Goal: Feedback & Contribution: Contribute content

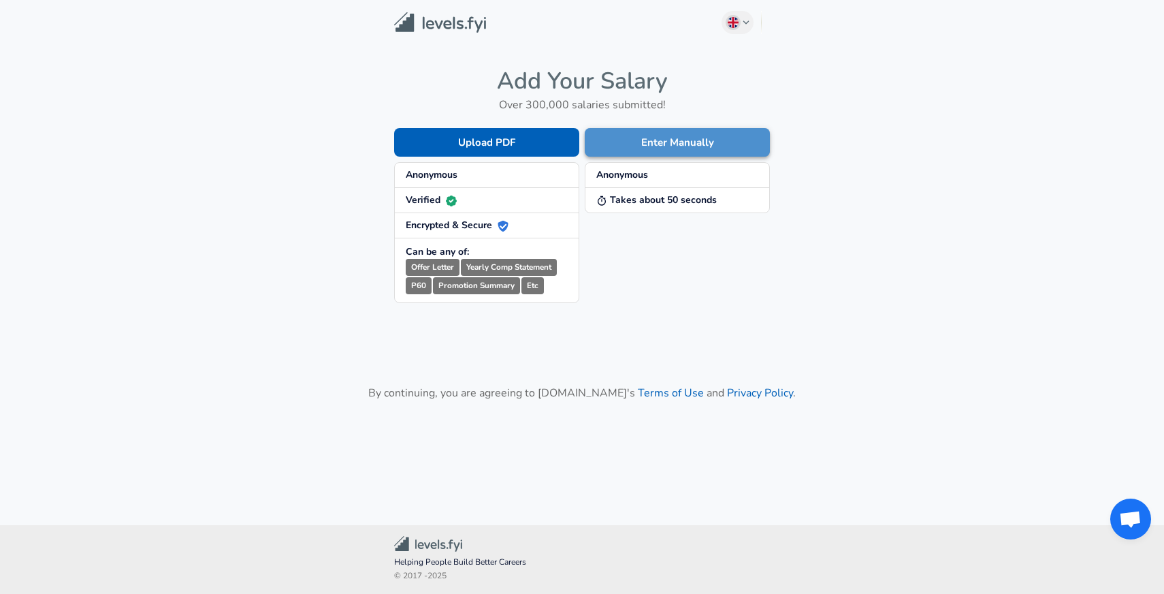
click at [631, 143] on button "Enter Manually" at bounding box center [677, 142] width 185 height 29
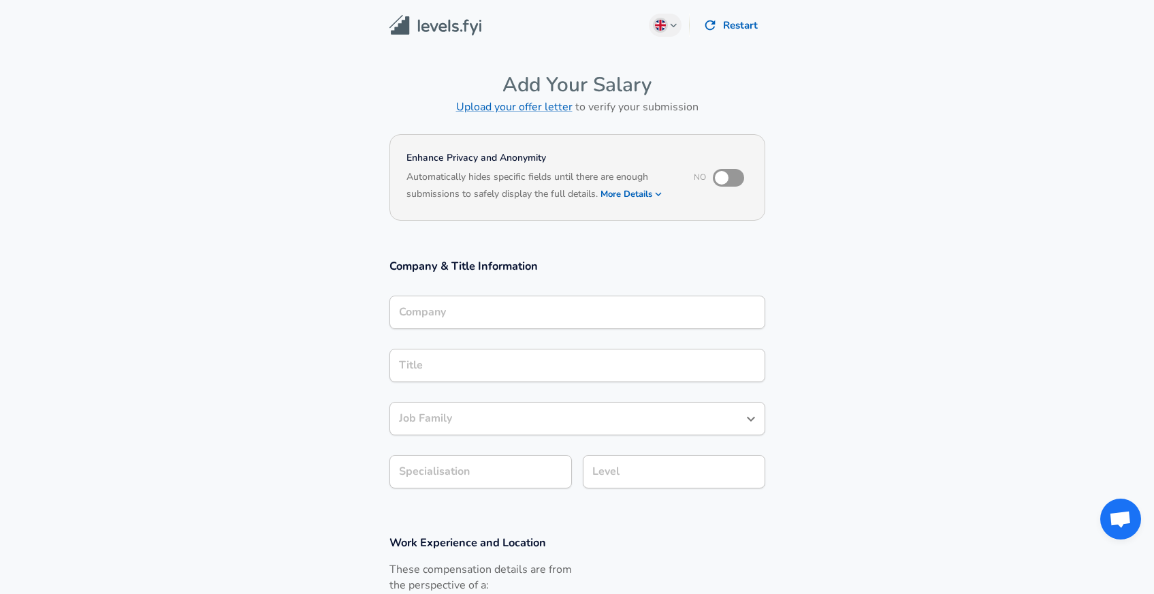
click at [515, 304] on input "Company" at bounding box center [578, 312] width 364 height 21
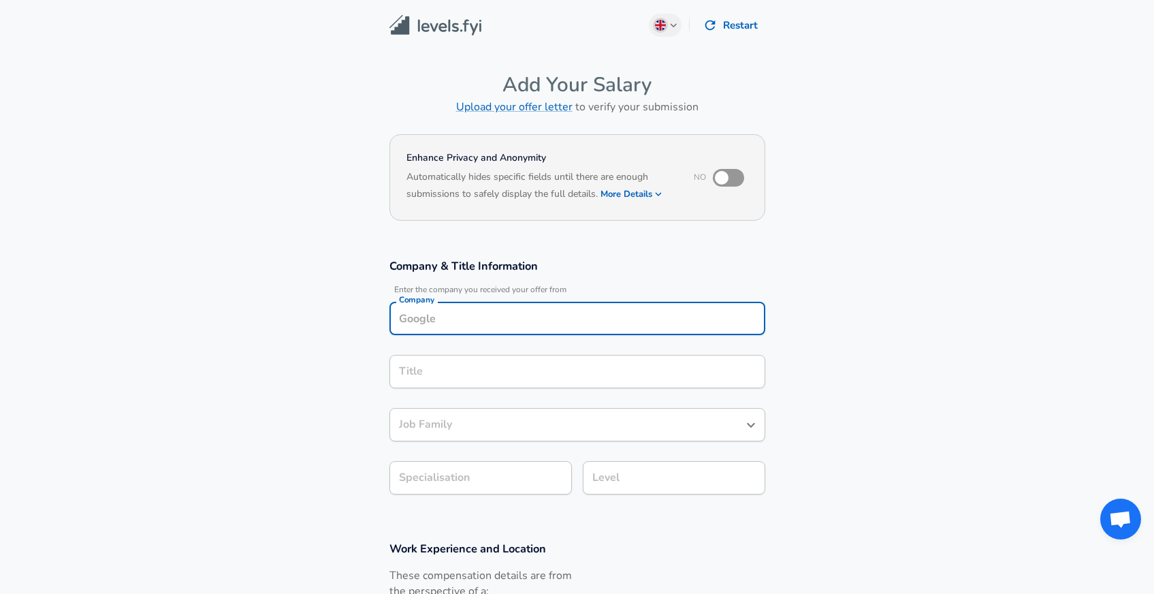
scroll to position [14, 0]
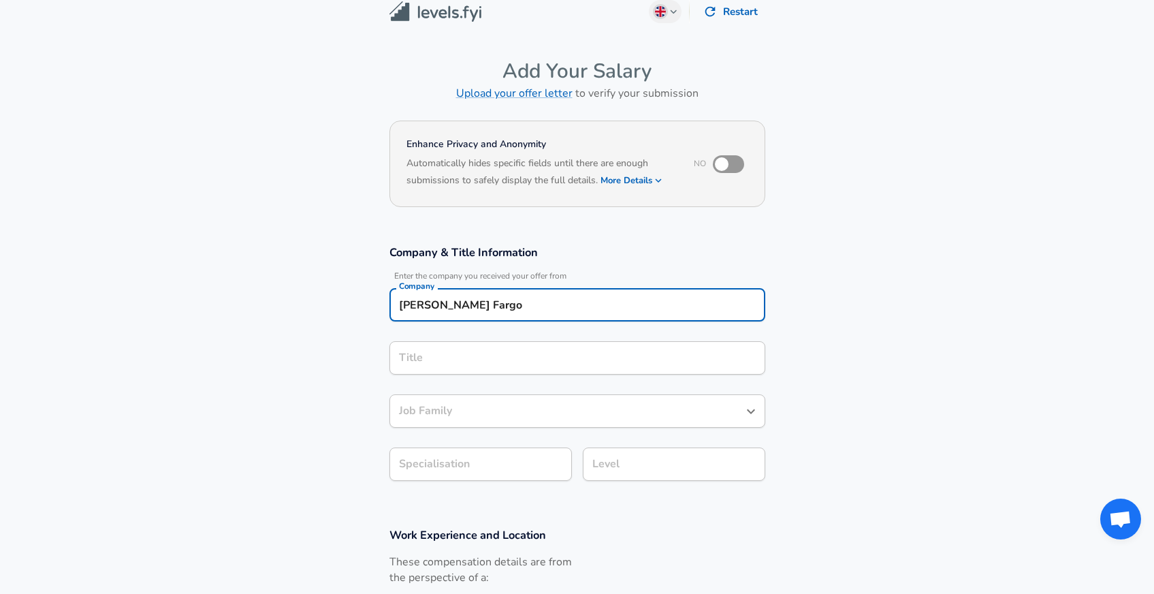
type input "[PERSON_NAME] Fargo"
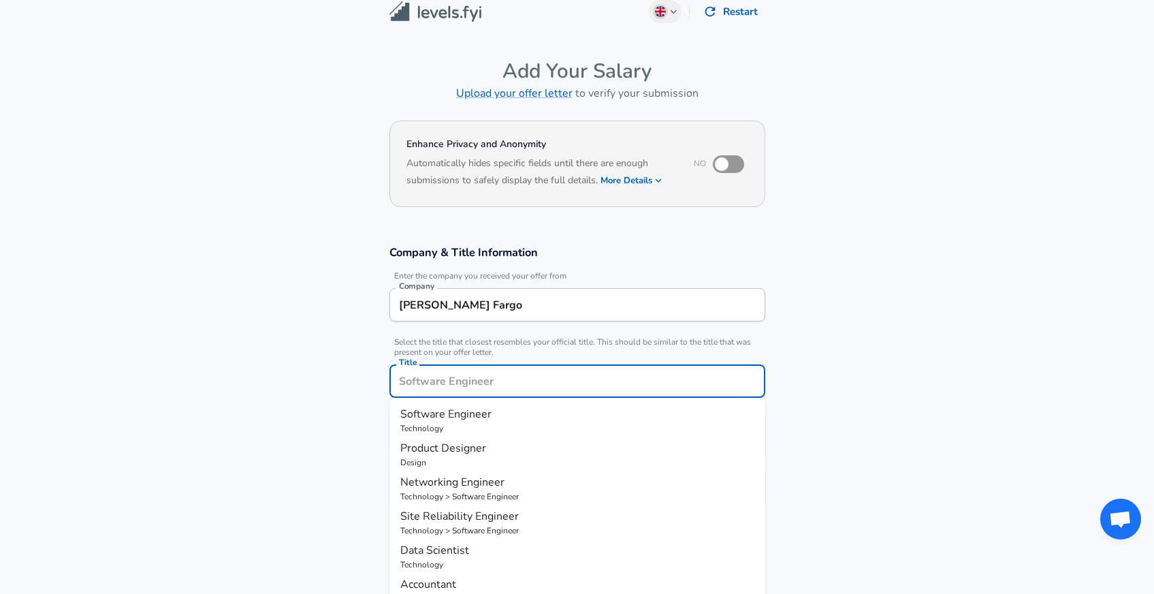
click at [509, 370] on input "Title" at bounding box center [578, 380] width 364 height 21
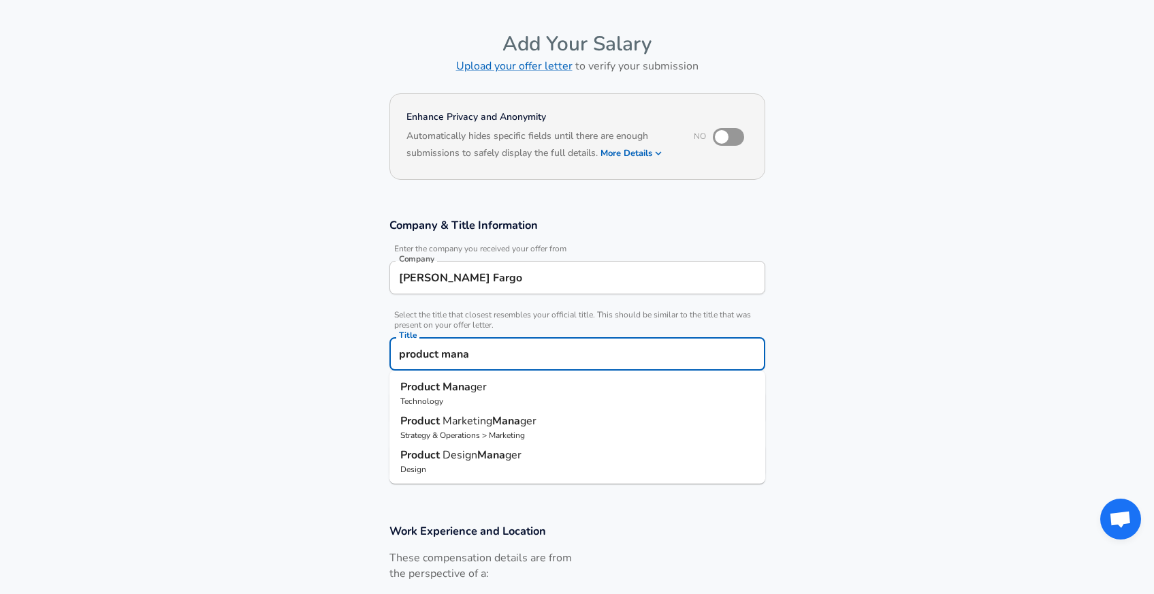
click at [490, 382] on p "Product Mana ger" at bounding box center [577, 387] width 354 height 16
type input "Product Manager"
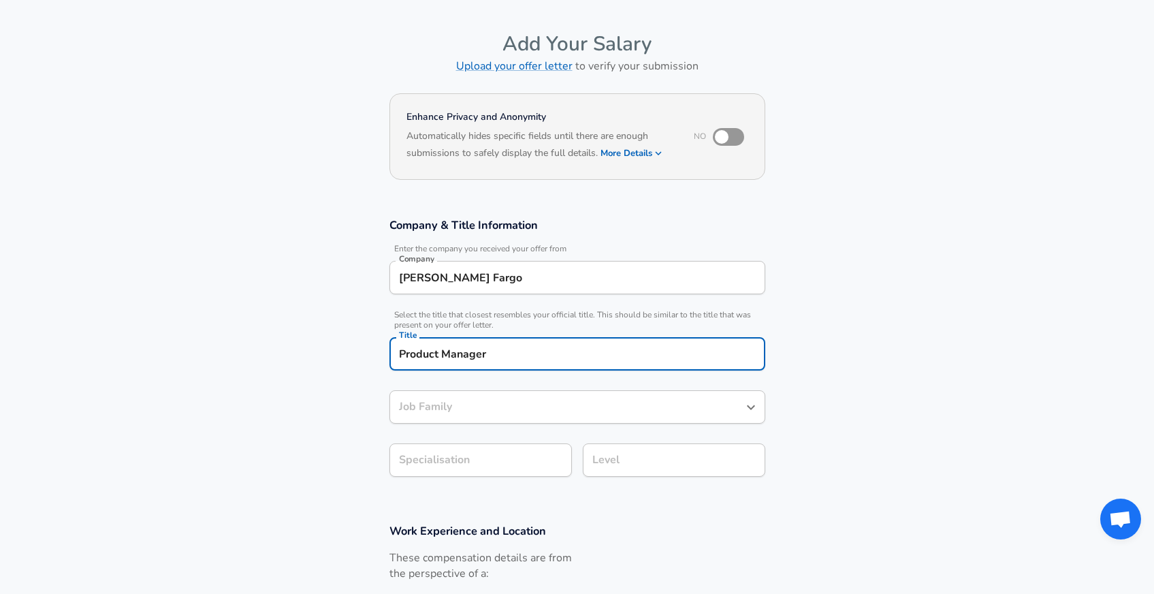
type input "Product Manager"
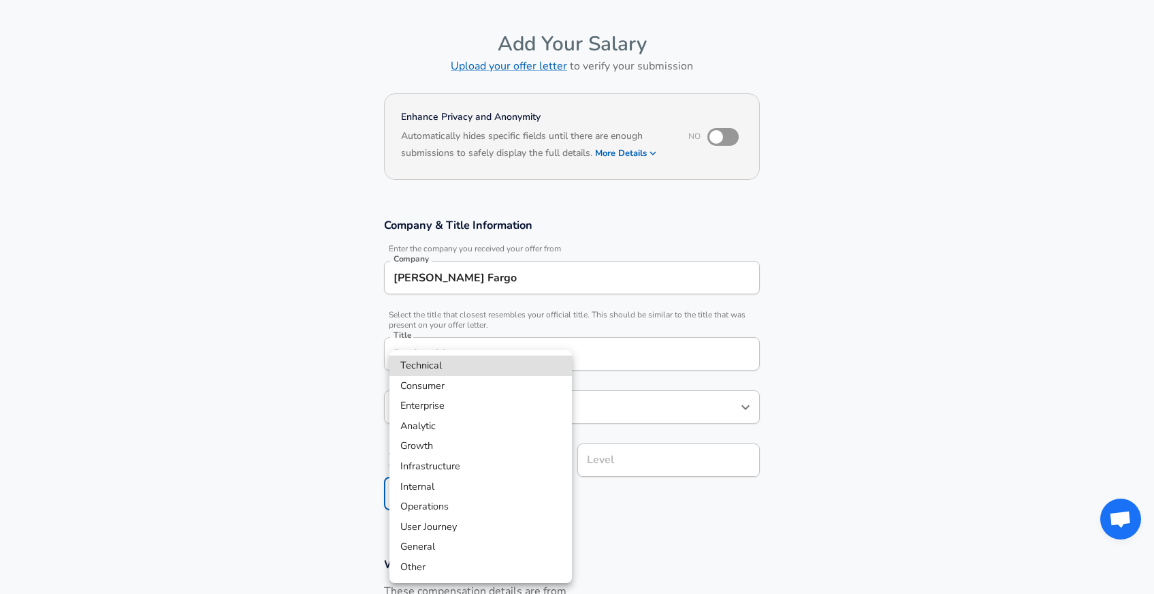
scroll to position [82, 0]
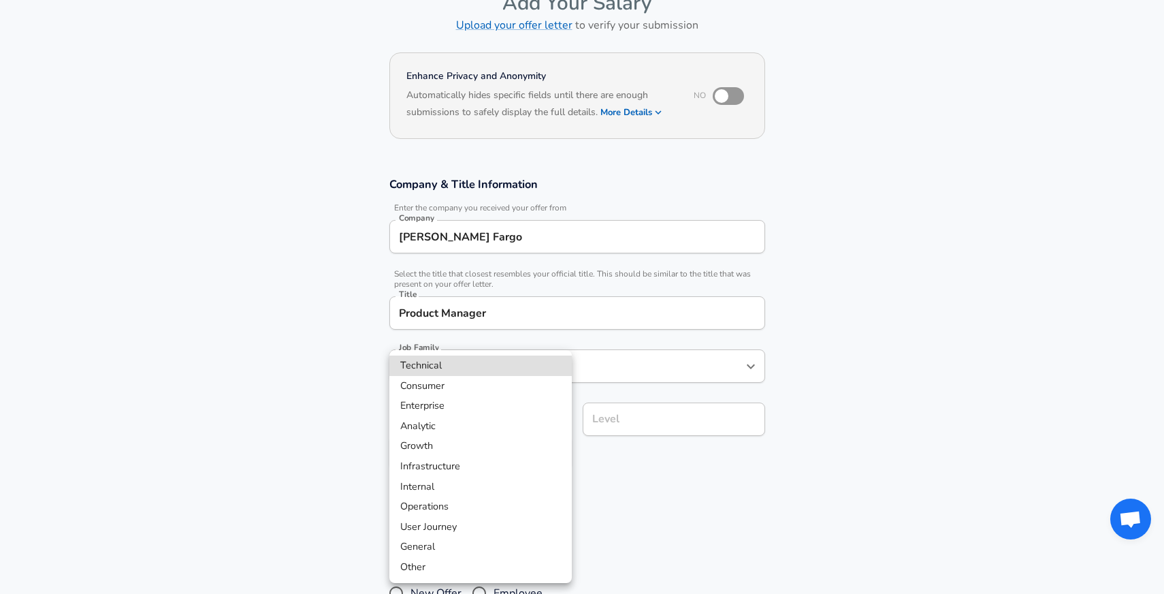
click at [498, 468] on body "English ([GEOGRAPHIC_DATA]) Change Restart Add Your Salary Upload your offer le…" at bounding box center [582, 215] width 1164 height 594
click at [442, 369] on li "Technical" at bounding box center [480, 365] width 182 height 20
type input "Technical"
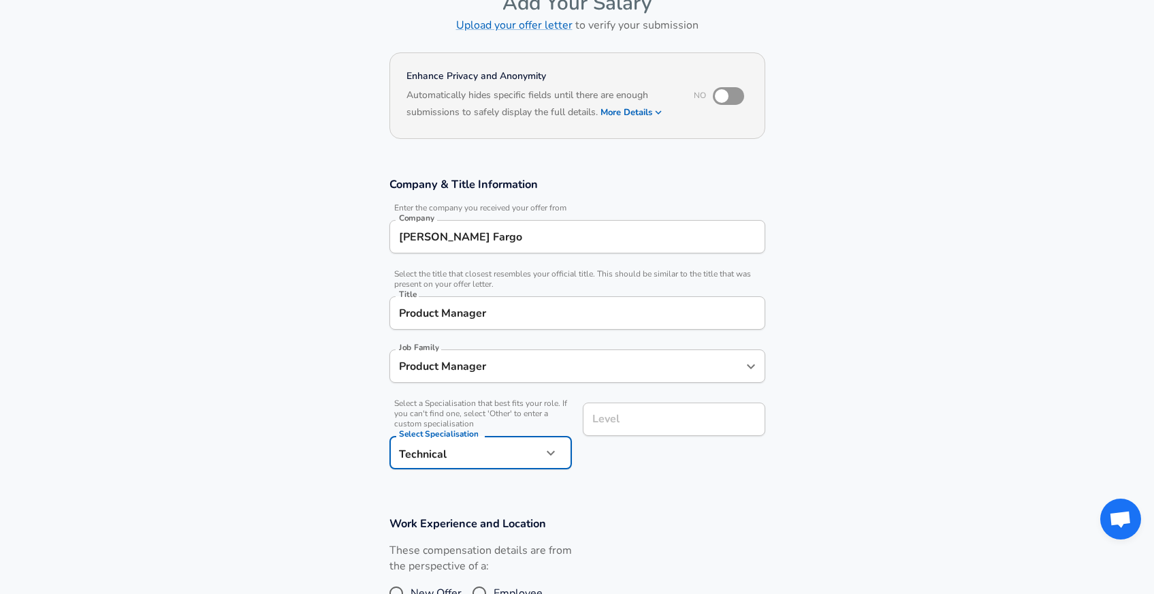
click at [647, 427] on input "Level" at bounding box center [674, 419] width 170 height 21
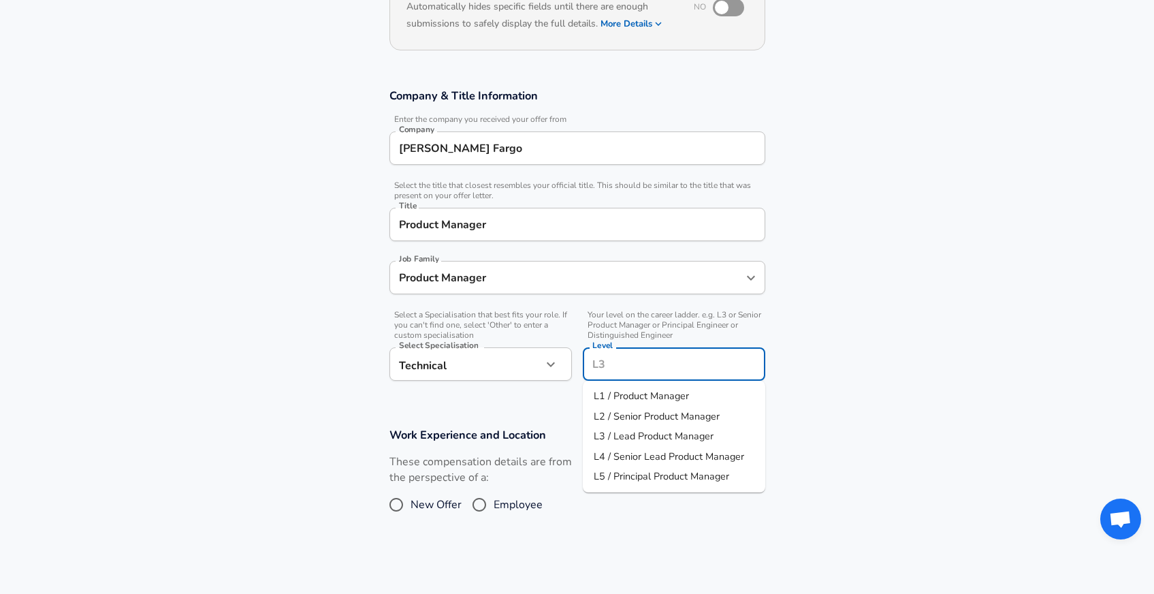
scroll to position [175, 0]
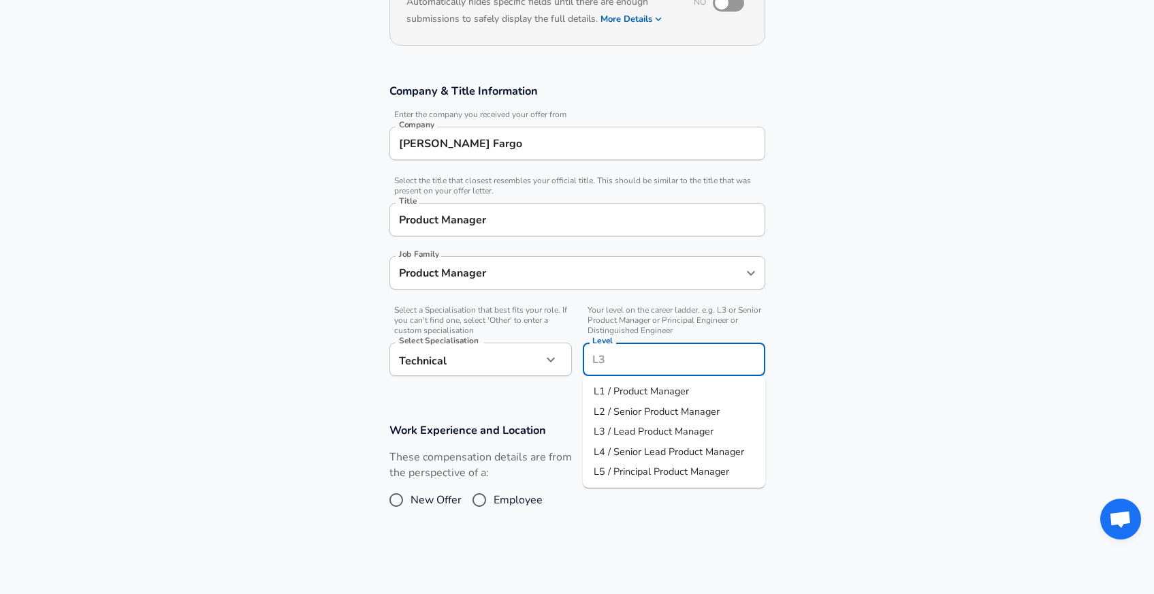
click at [649, 386] on span "L1 / Product Manager" at bounding box center [641, 391] width 95 height 14
type input "L1 / Product Manager"
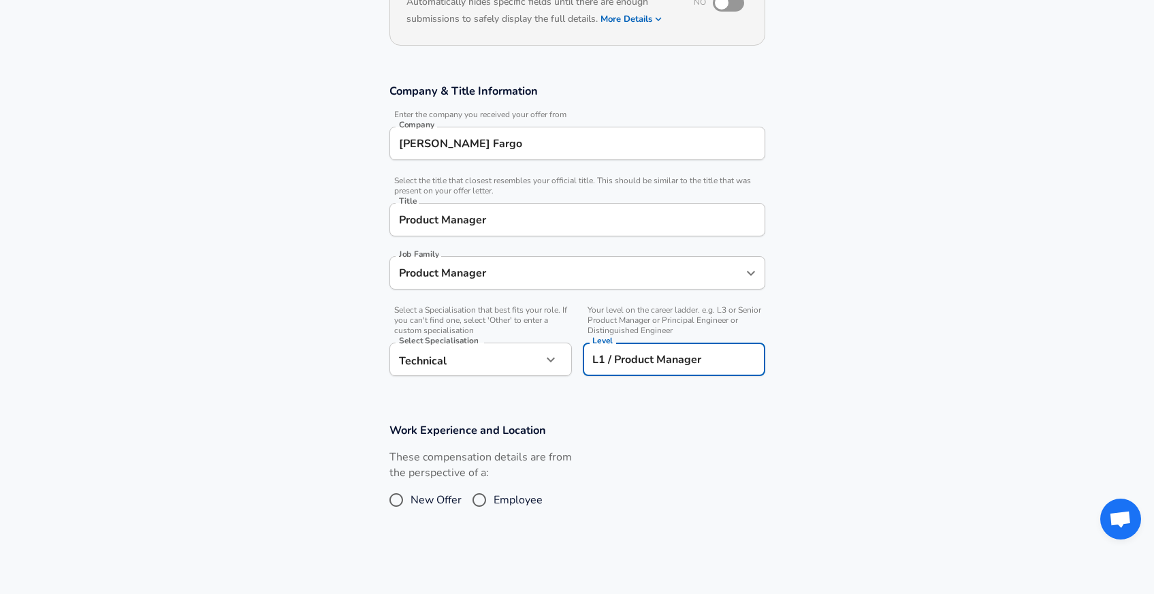
click at [580, 397] on section "Company & Title Information Enter the company you received your offer from Comp…" at bounding box center [577, 236] width 1154 height 339
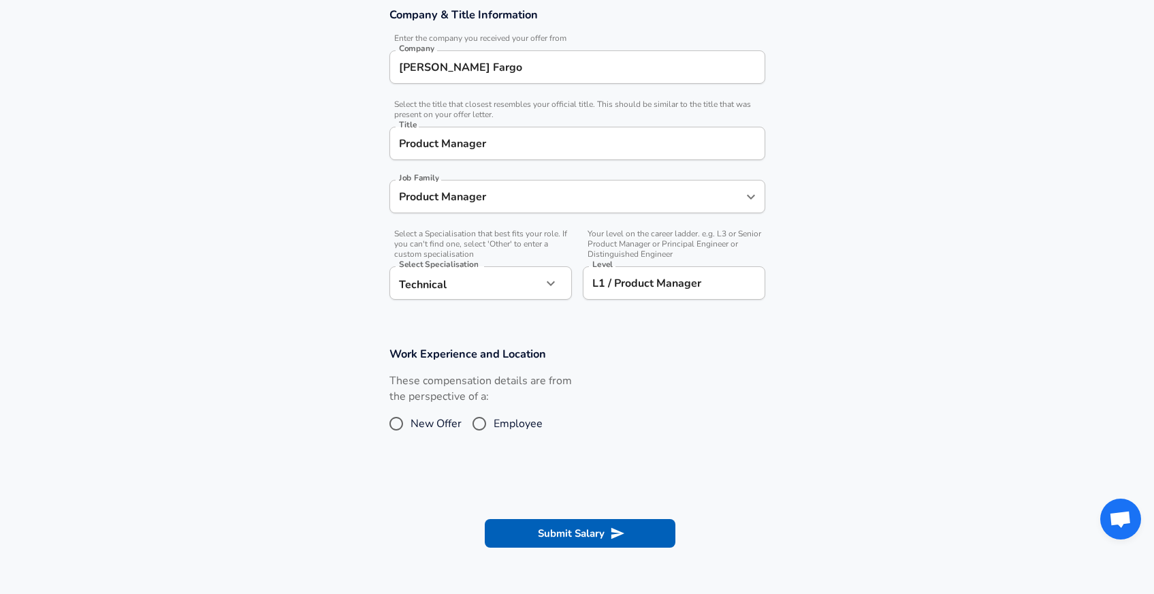
scroll to position [260, 0]
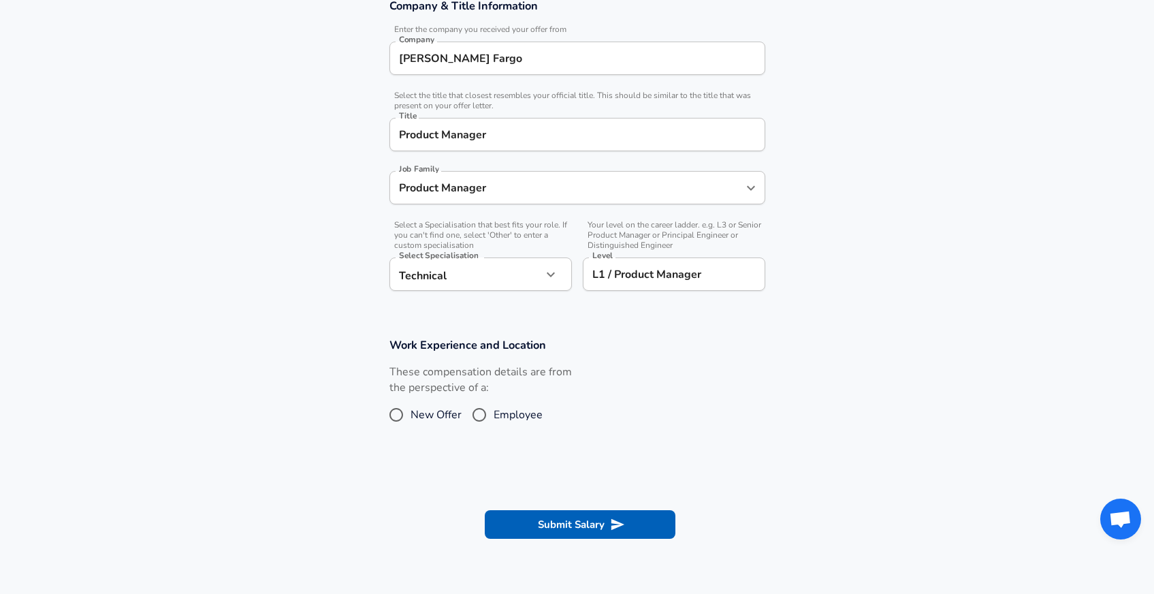
click at [475, 411] on input "Employee" at bounding box center [479, 415] width 29 height 22
radio input "true"
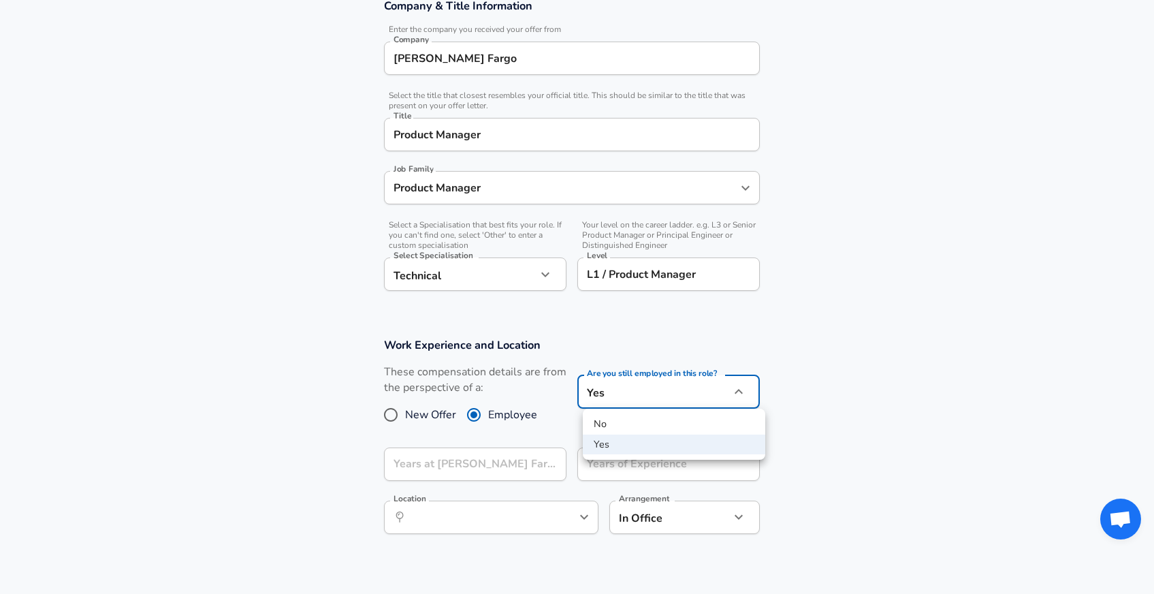
click at [677, 334] on body "English ([GEOGRAPHIC_DATA]) Change Restart Add Your Salary Upload your offer le…" at bounding box center [577, 37] width 1154 height 594
click at [634, 423] on li "No" at bounding box center [674, 424] width 182 height 20
type input "no"
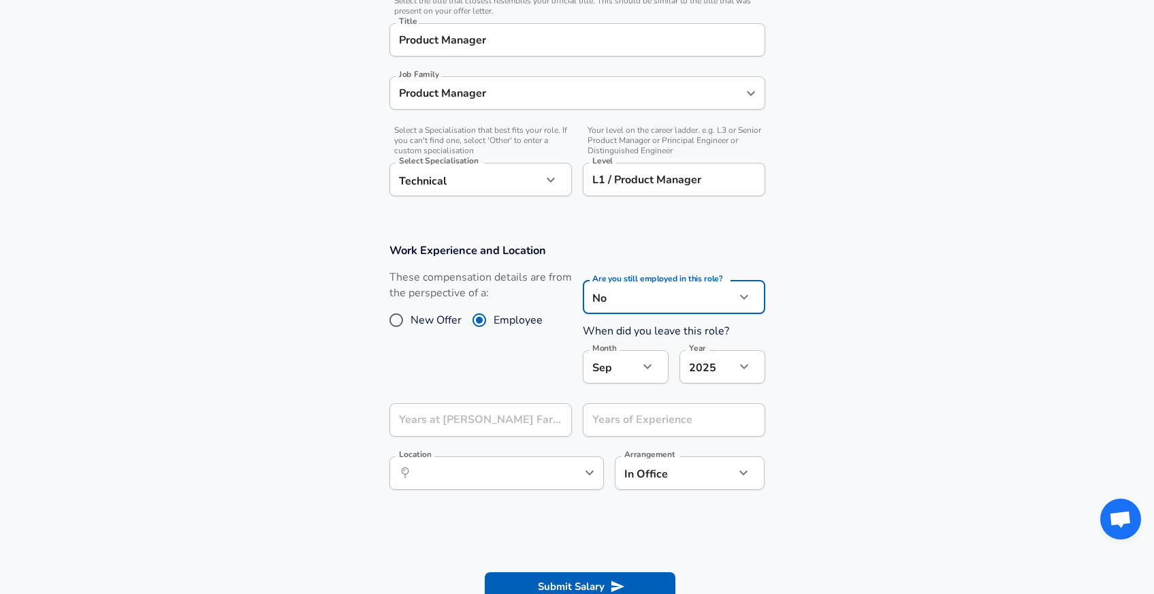
scroll to position [362, 0]
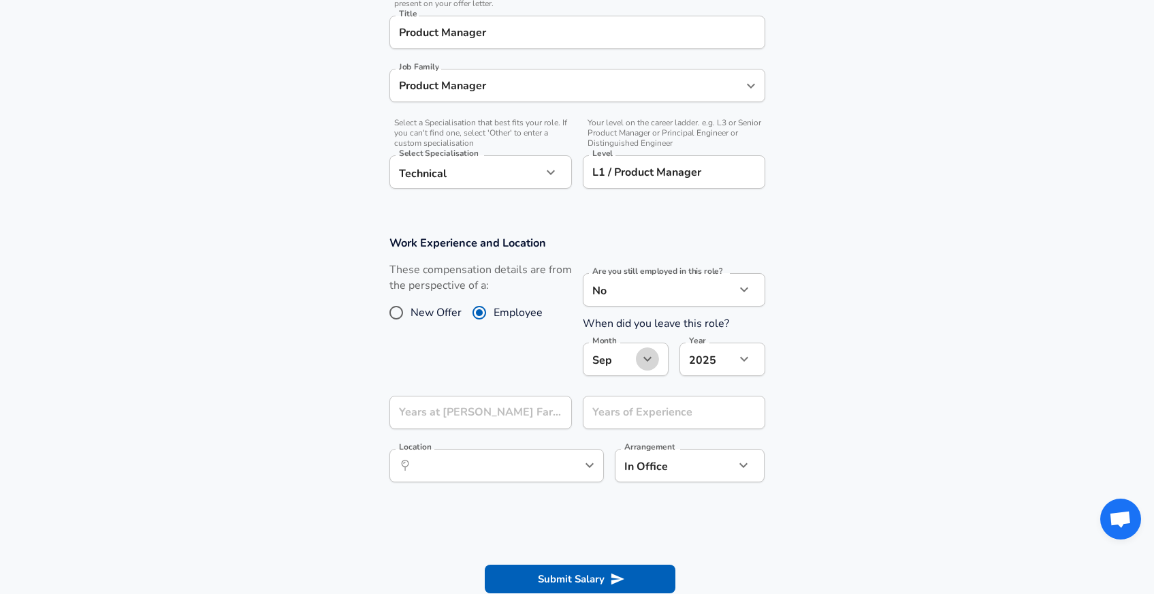
click at [646, 354] on icon "button" at bounding box center [647, 359] width 16 height 16
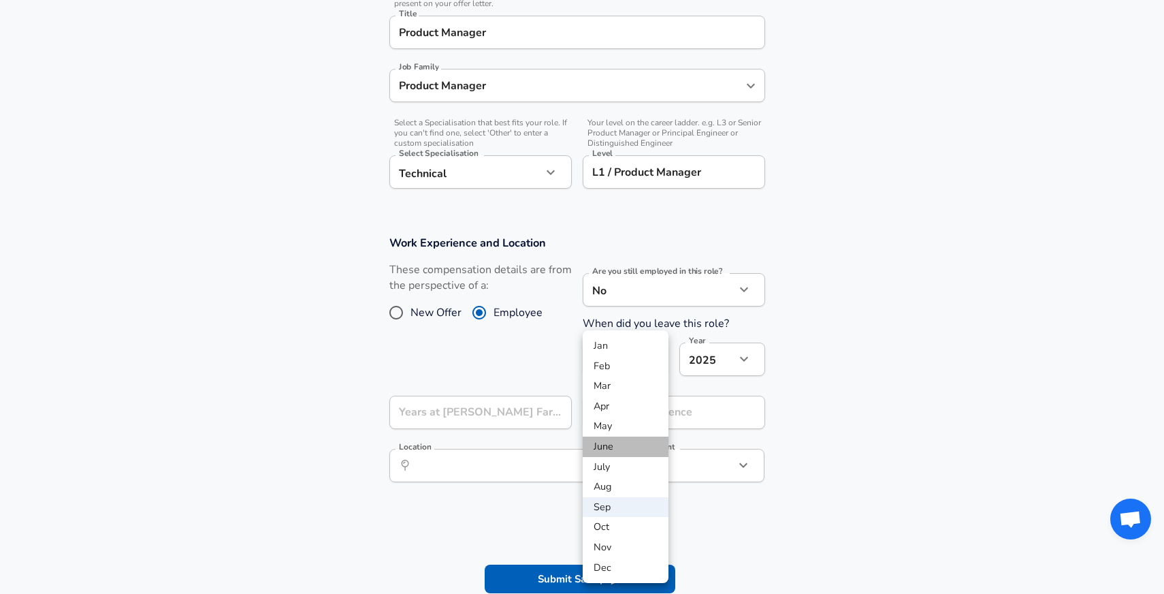
click at [618, 443] on li "June" at bounding box center [626, 446] width 86 height 20
type input "6"
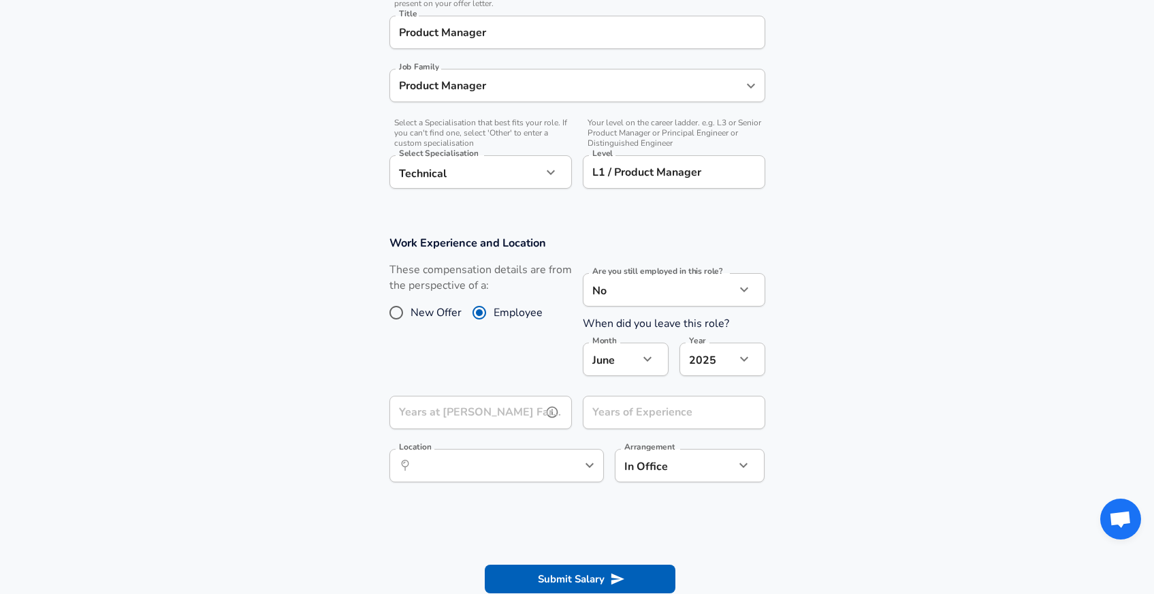
click at [517, 418] on input "Years at [PERSON_NAME] Fargo" at bounding box center [465, 412] width 153 height 33
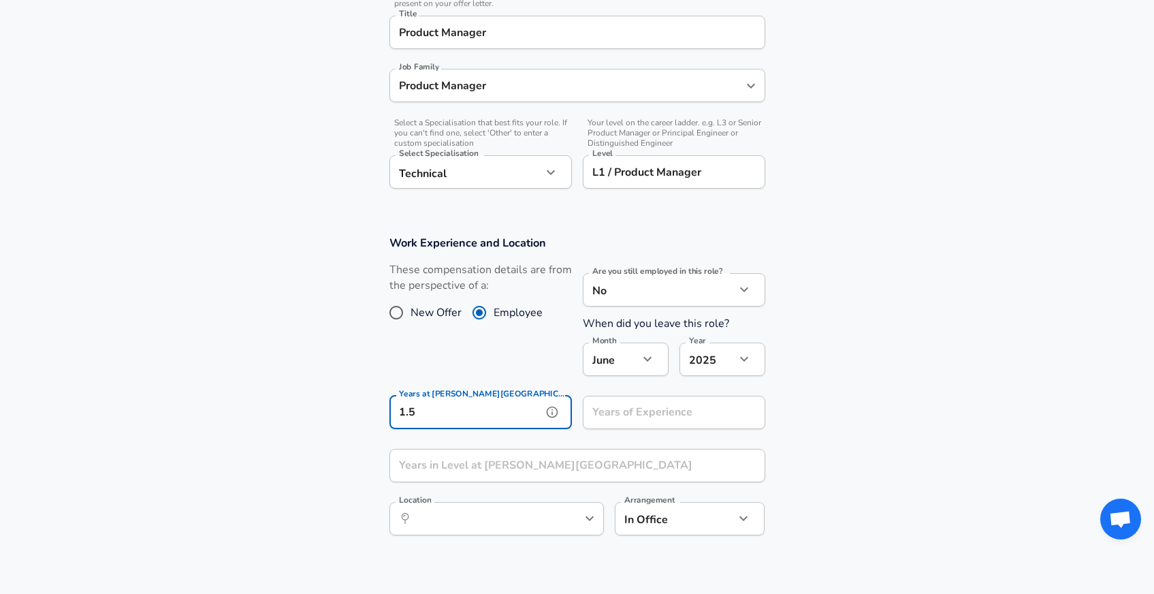
type input "1.5"
type input "1"
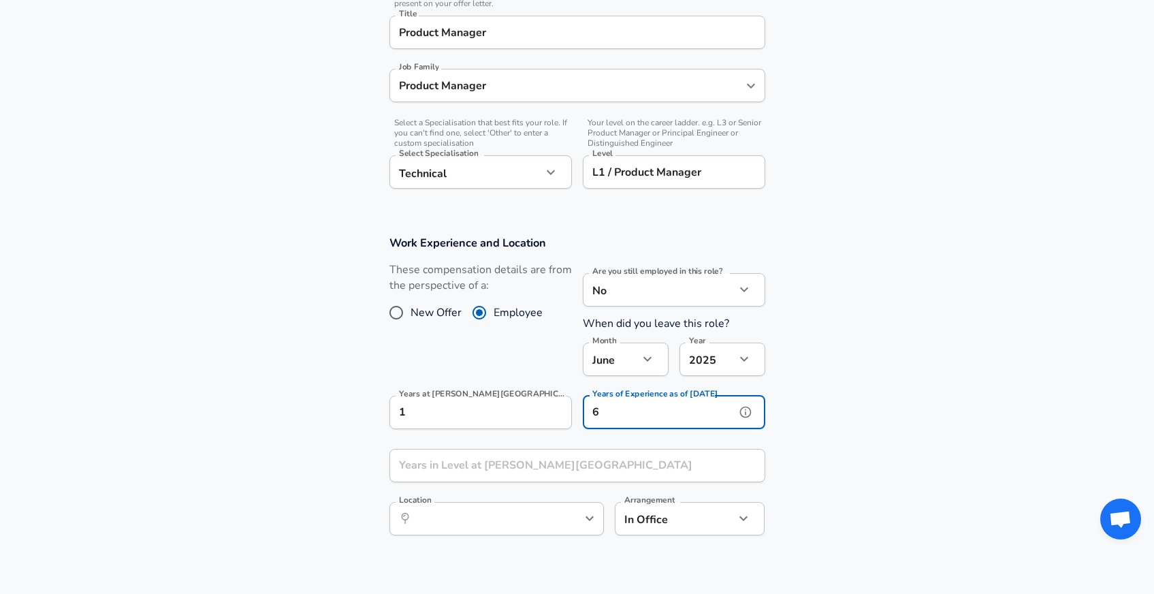
type input "6"
click at [504, 469] on div "Years in Level at [PERSON_NAME] Fargo Years in Level at [PERSON_NAME][GEOGRAPHI…" at bounding box center [577, 467] width 376 height 37
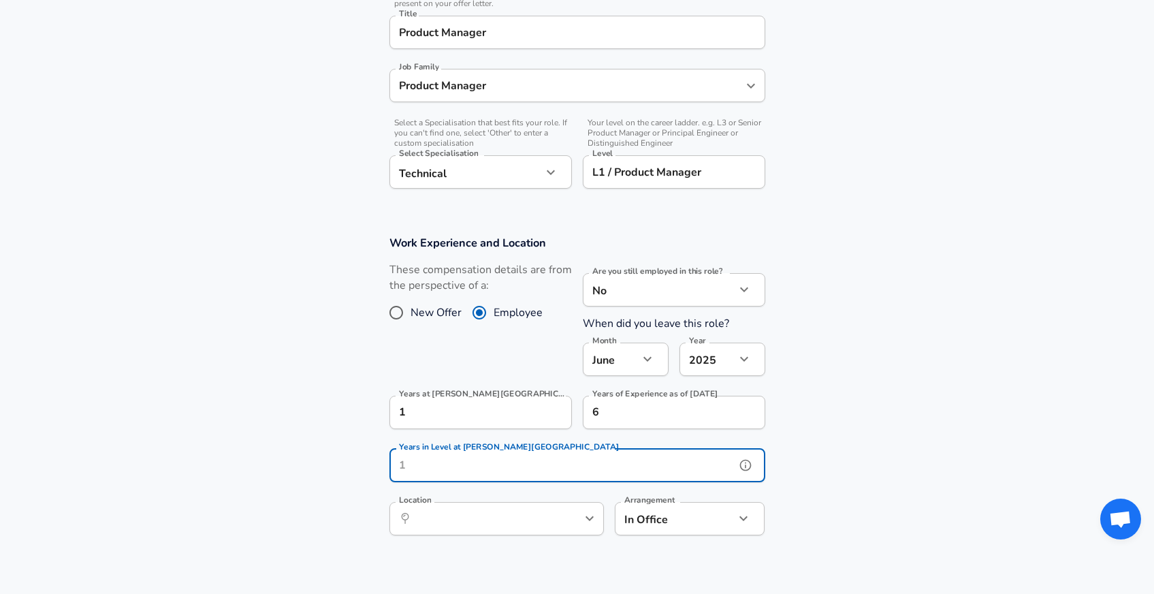
click at [504, 469] on input "Years in Level at [PERSON_NAME][GEOGRAPHIC_DATA]" at bounding box center [562, 465] width 346 height 33
type input "1"
click at [528, 513] on input "Location" at bounding box center [482, 518] width 140 height 21
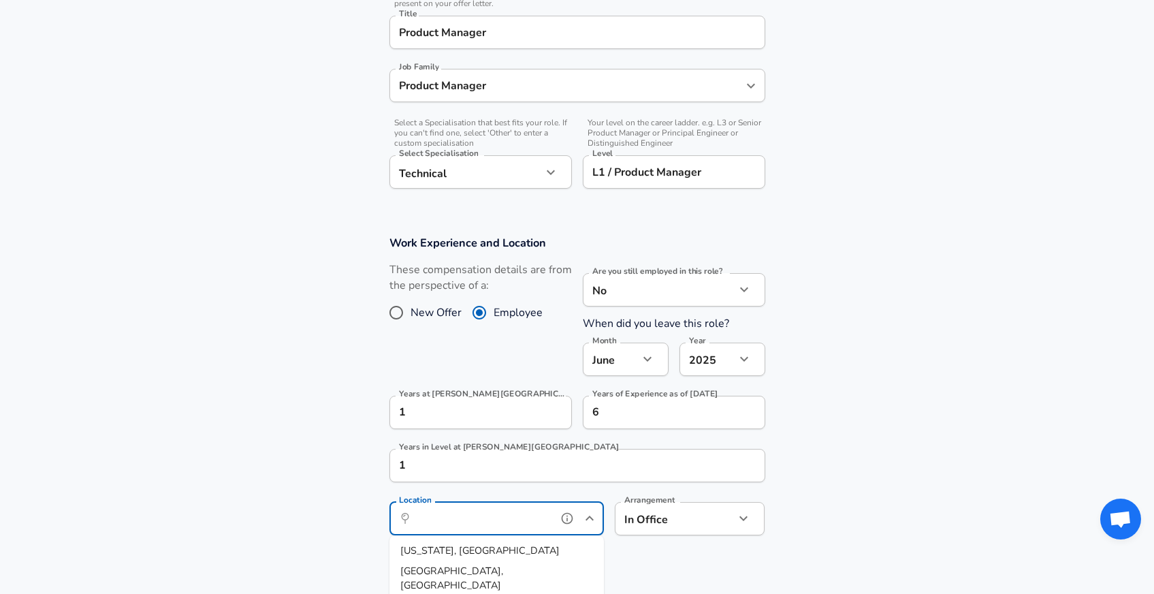
type input "n"
type input "e"
click at [451, 550] on span "uru, KA, [GEOGRAPHIC_DATA]" at bounding box center [502, 550] width 138 height 14
type input "[GEOGRAPHIC_DATA], [GEOGRAPHIC_DATA], [GEOGRAPHIC_DATA]"
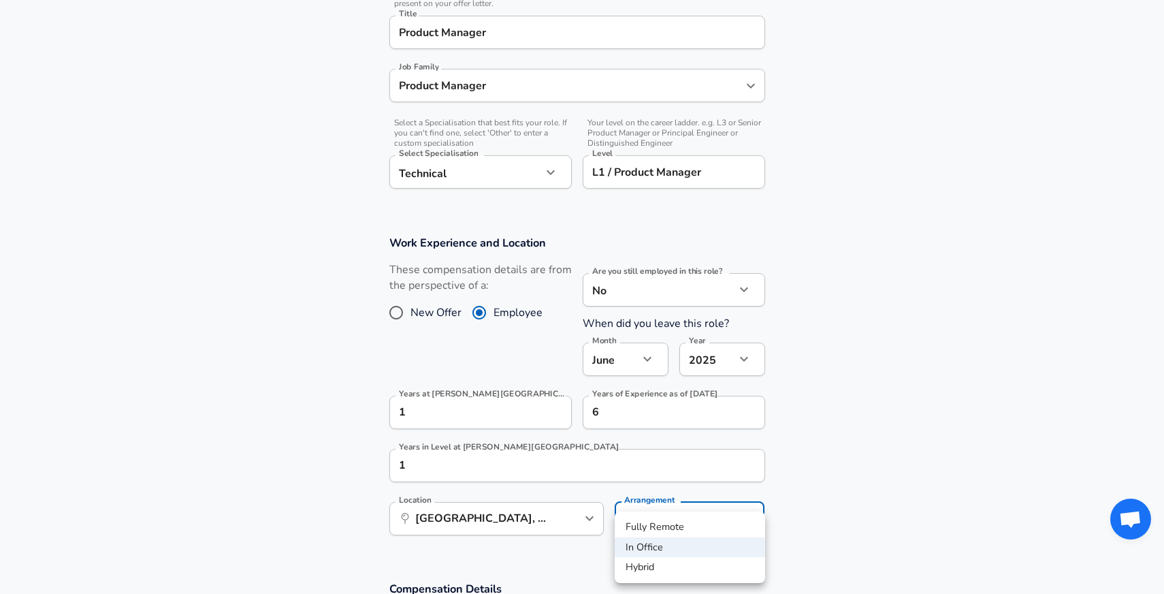
click at [883, 494] on div at bounding box center [582, 297] width 1164 height 594
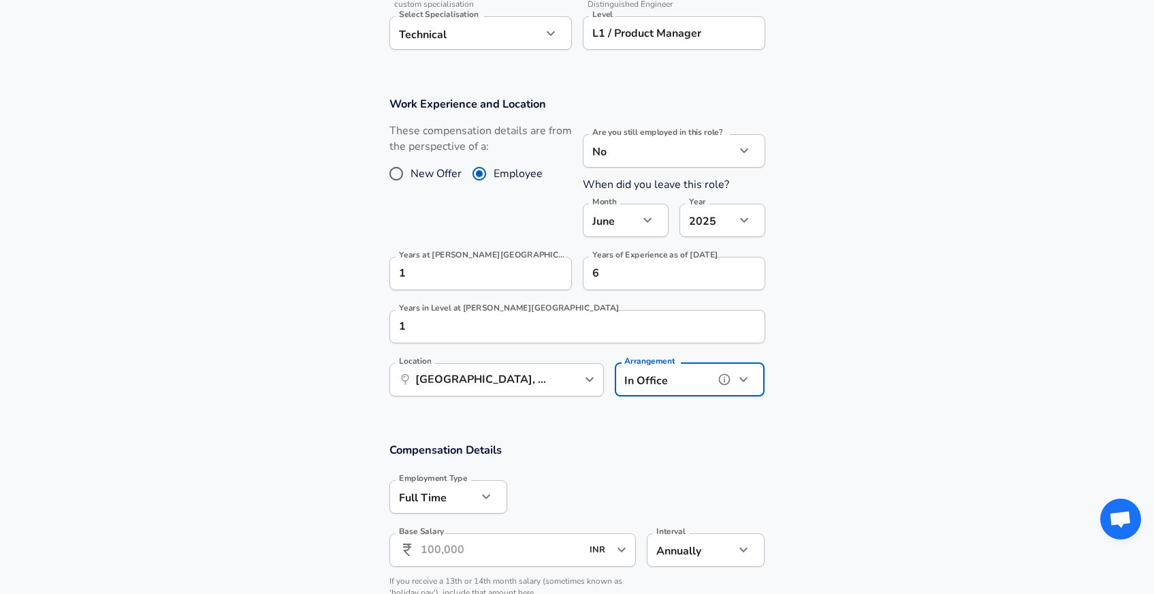
scroll to position [551, 0]
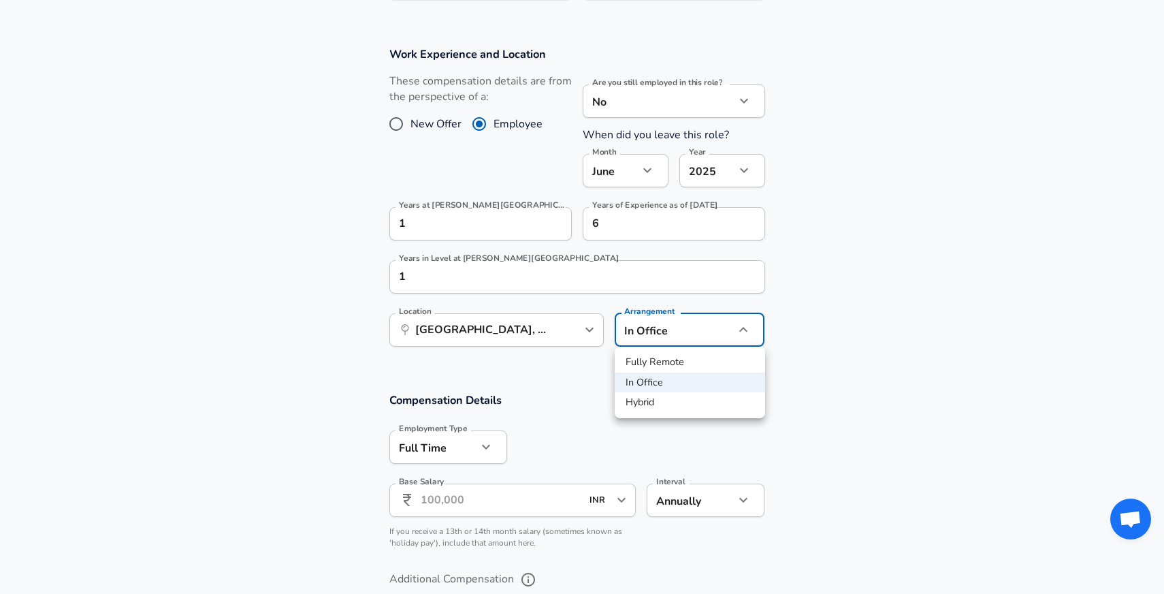
click at [644, 406] on li "Hybrid" at bounding box center [690, 402] width 150 height 20
type input "hybrid"
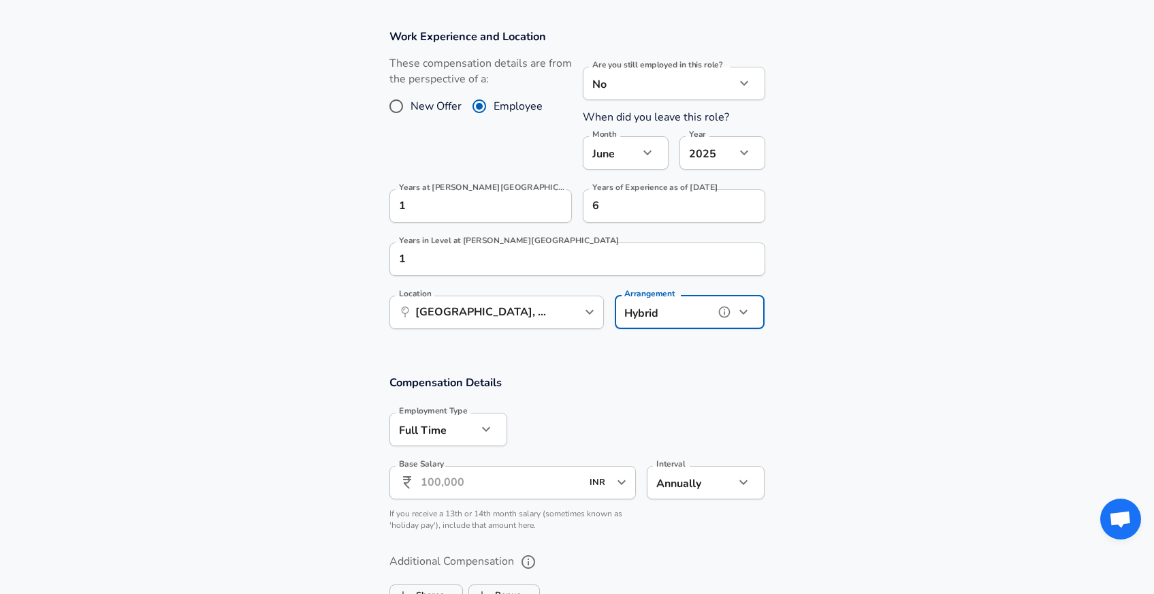
scroll to position [732, 0]
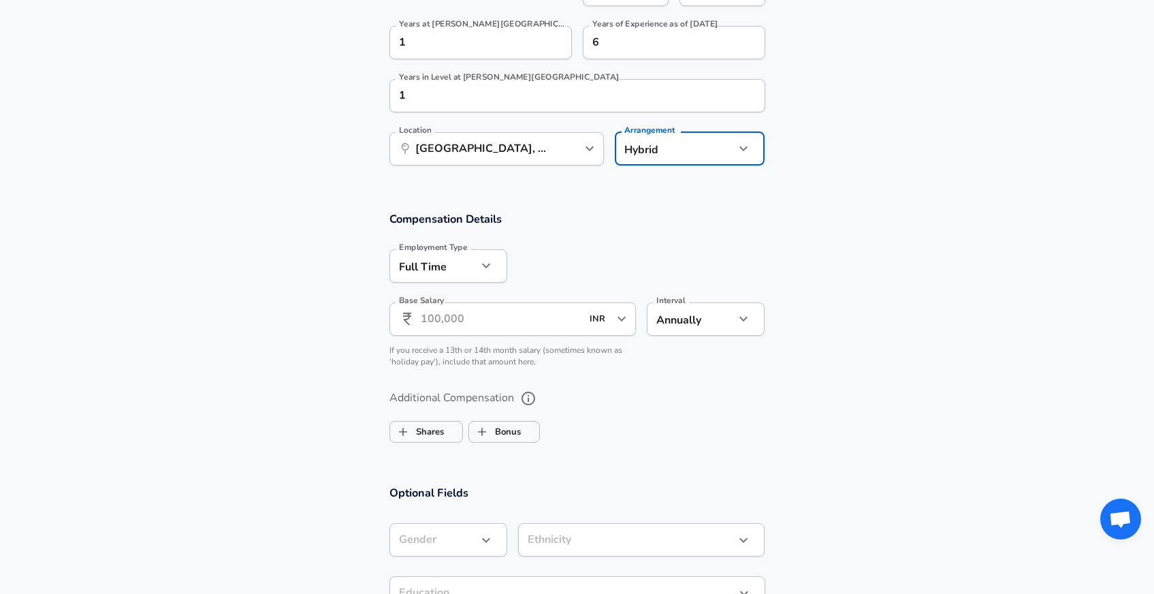
click at [477, 313] on input "Base Salary" at bounding box center [501, 318] width 161 height 33
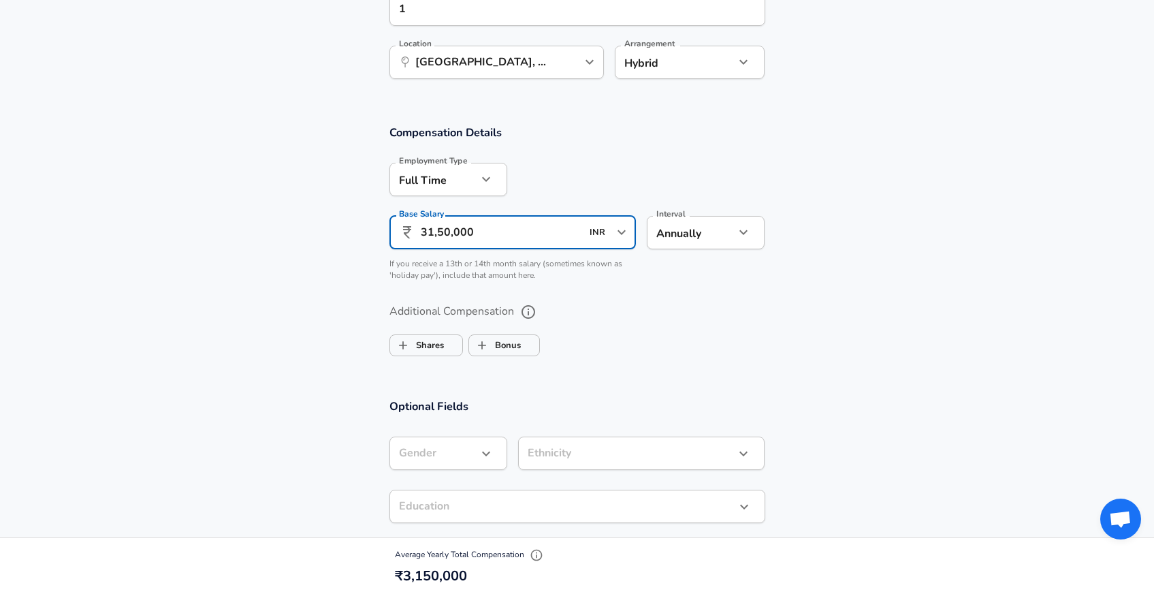
scroll to position [834, 0]
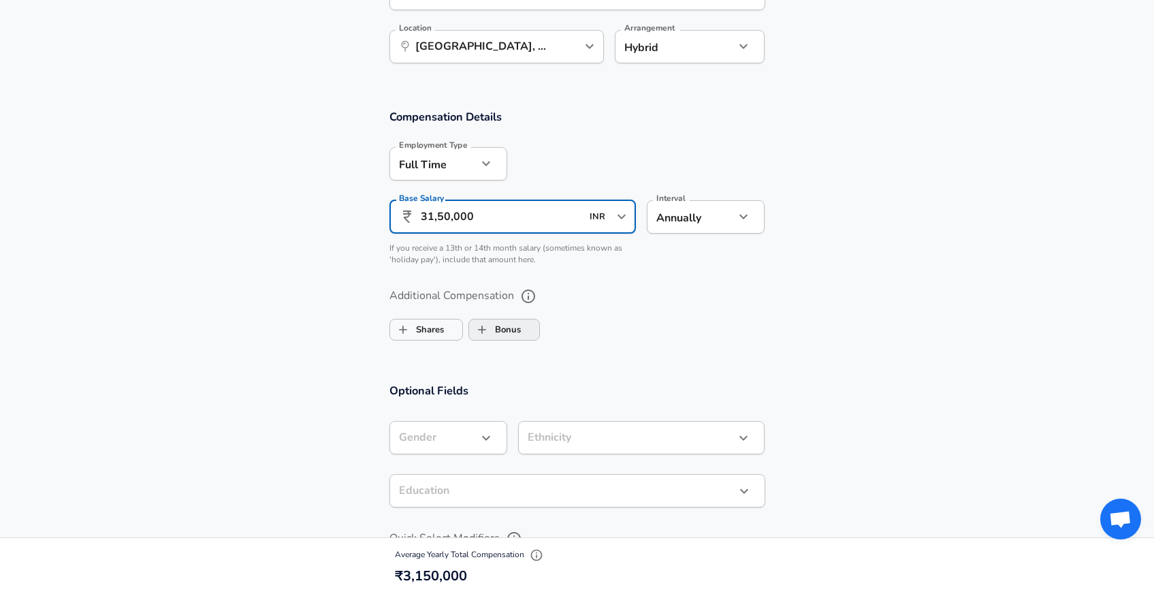
type input "31,50,000"
click at [490, 328] on input "Bonus" at bounding box center [482, 330] width 26 height 26
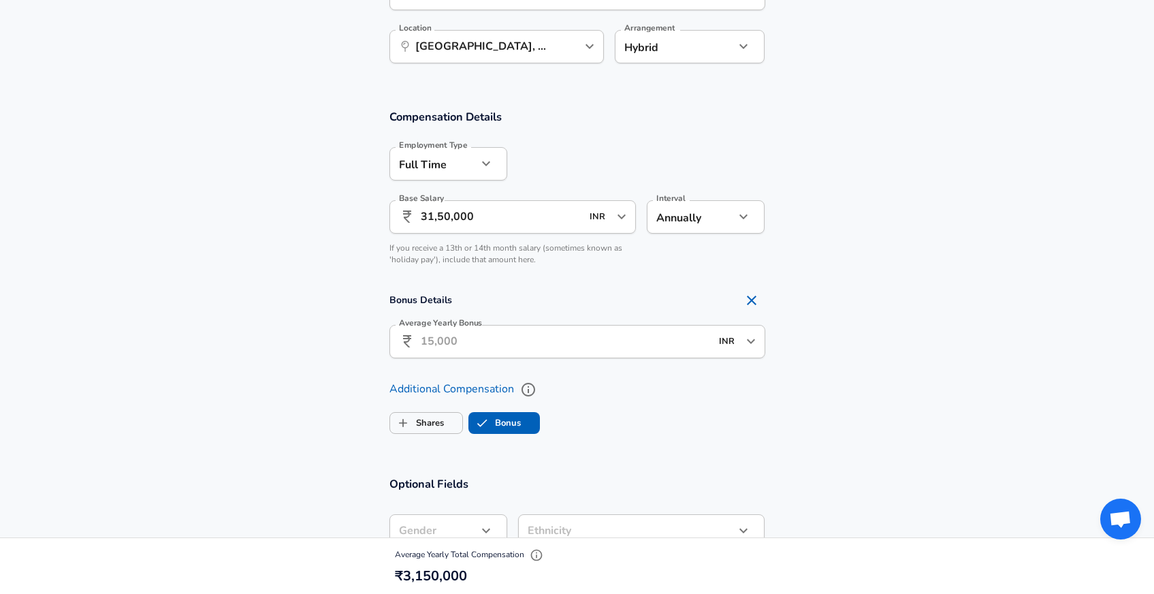
checkbox input "true"
click at [502, 340] on input "Average Yearly Bonus" at bounding box center [566, 341] width 290 height 33
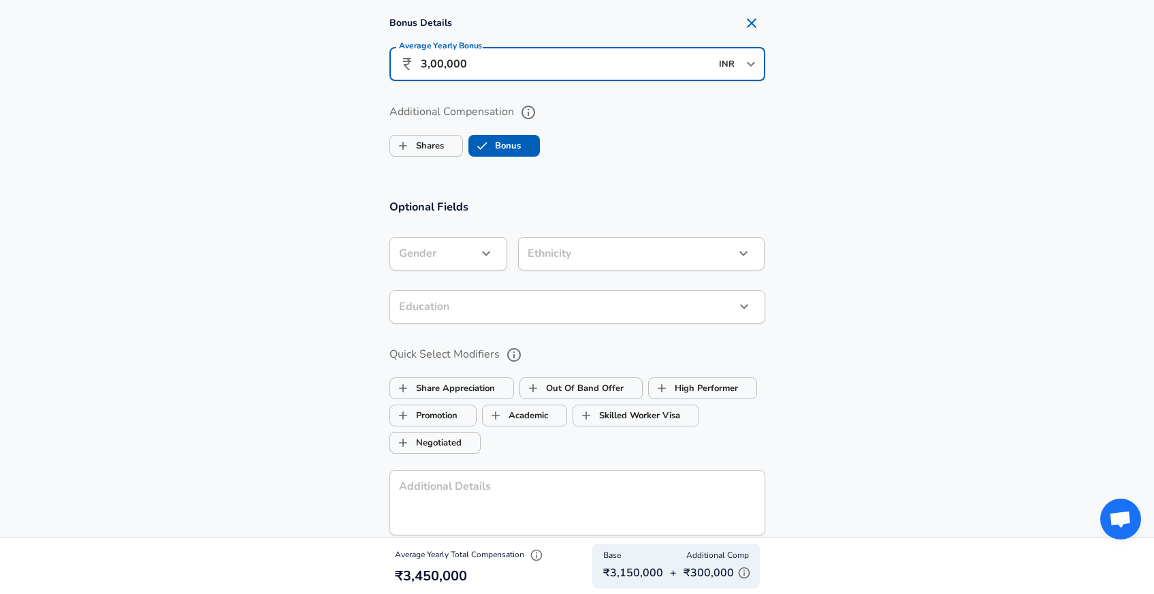
scroll to position [1115, 0]
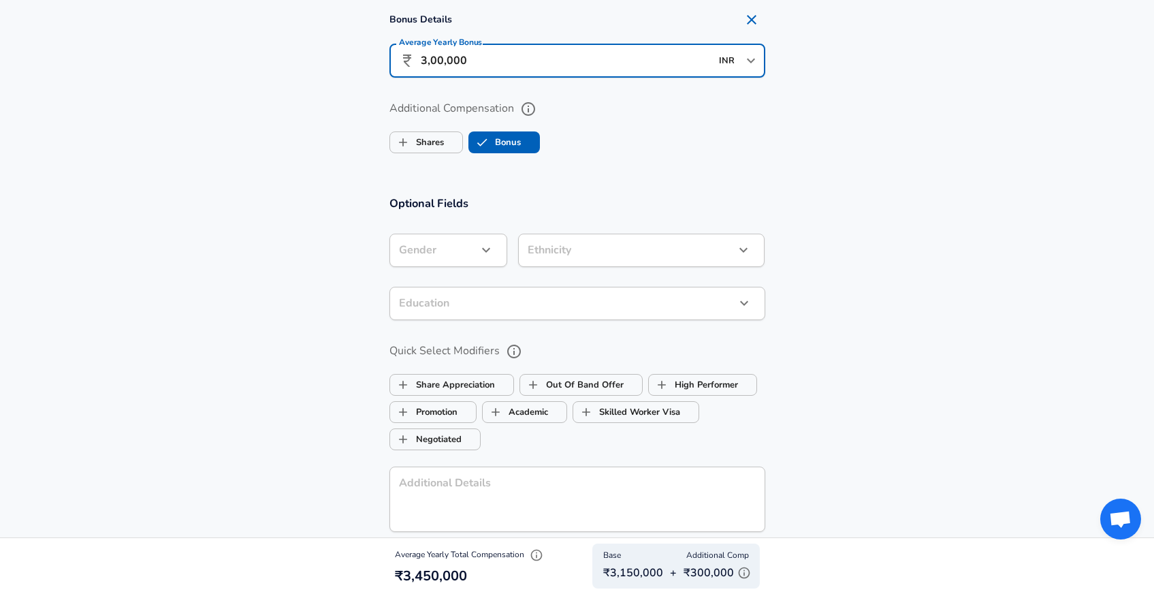
type input "3,00,000"
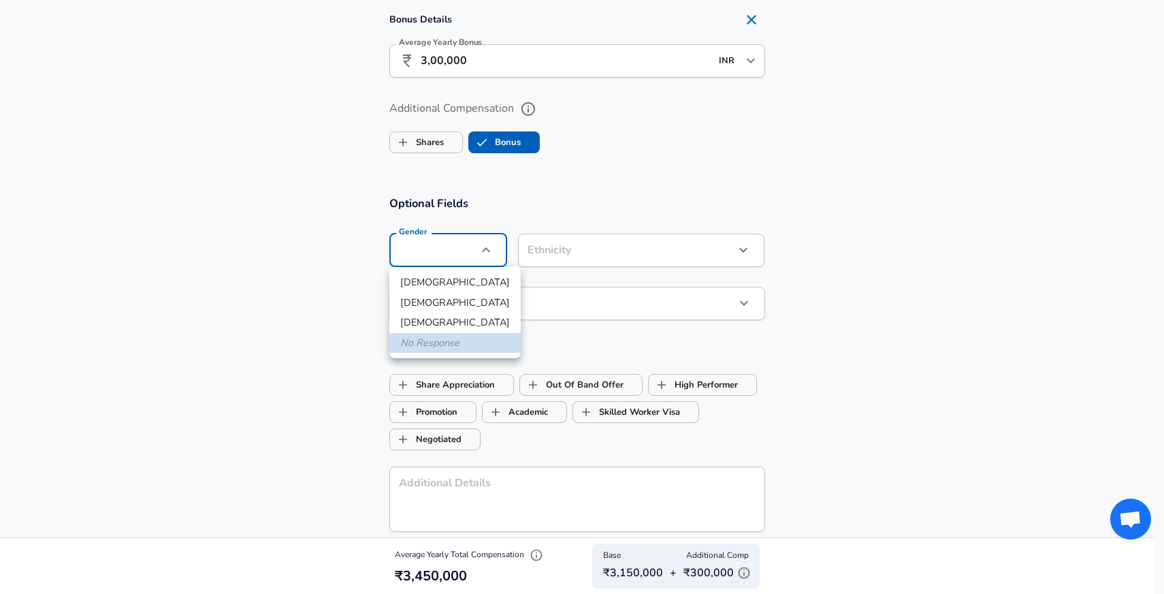
click at [434, 284] on li "[DEMOGRAPHIC_DATA]" at bounding box center [454, 282] width 131 height 20
type input "[DEMOGRAPHIC_DATA]"
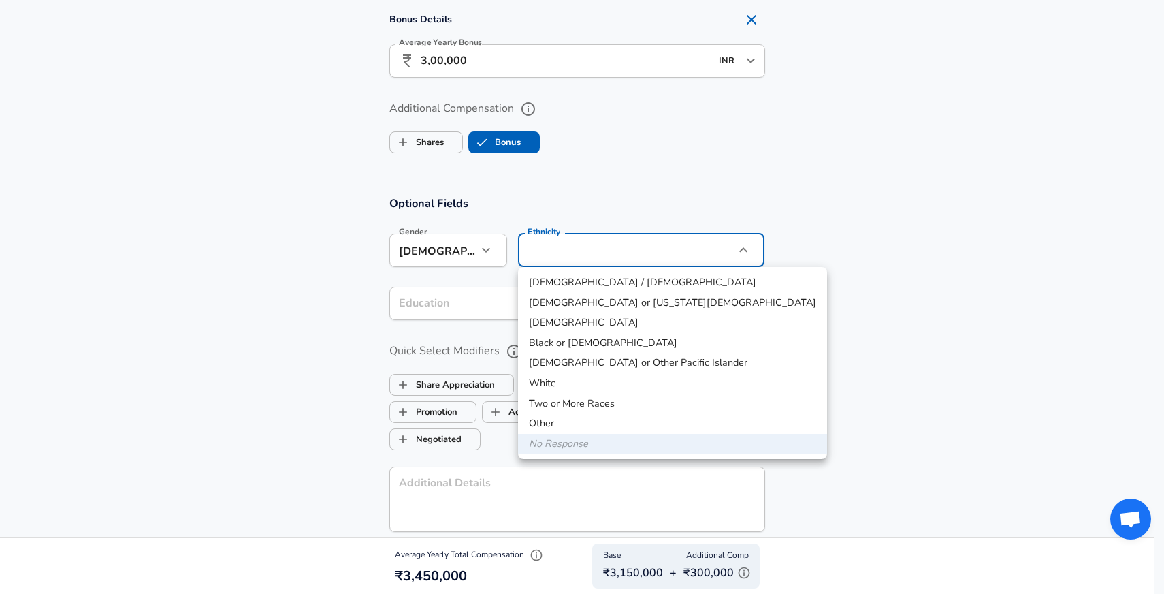
click at [550, 315] on li "[DEMOGRAPHIC_DATA]" at bounding box center [672, 323] width 309 height 20
type input "[DEMOGRAPHIC_DATA]"
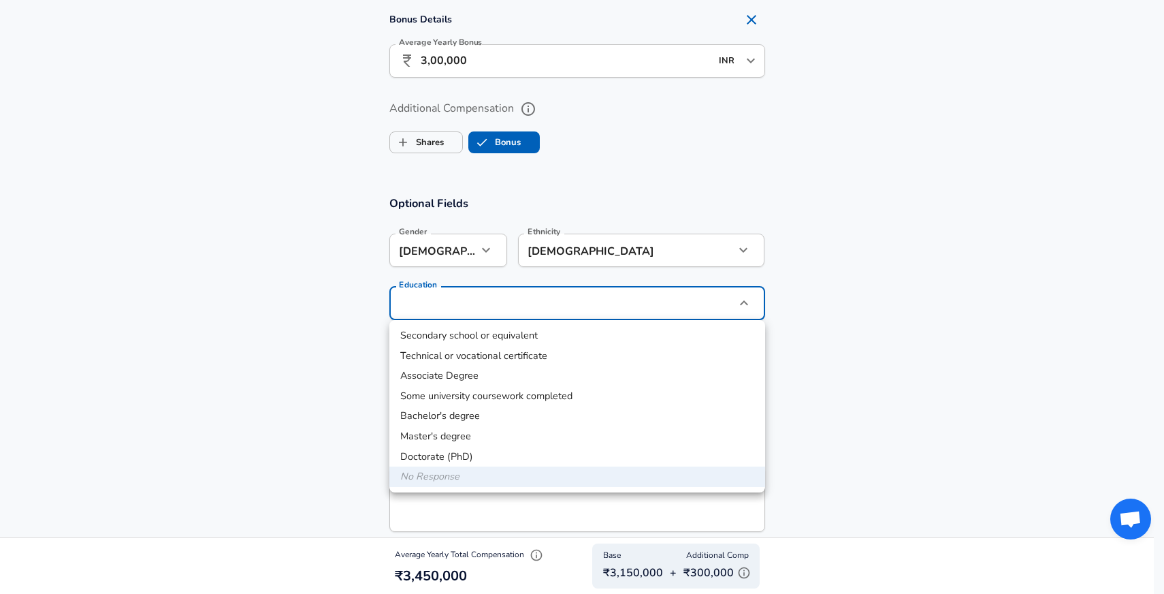
click at [474, 442] on li "Master's degree" at bounding box center [577, 436] width 376 height 20
type input "Masters degree"
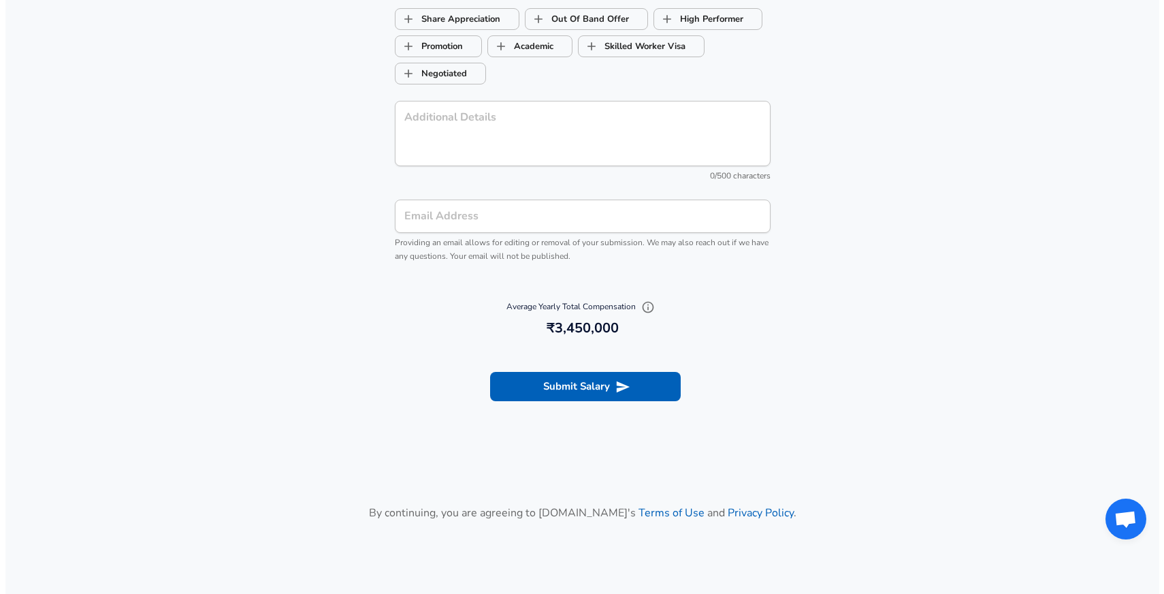
scroll to position [1536, 0]
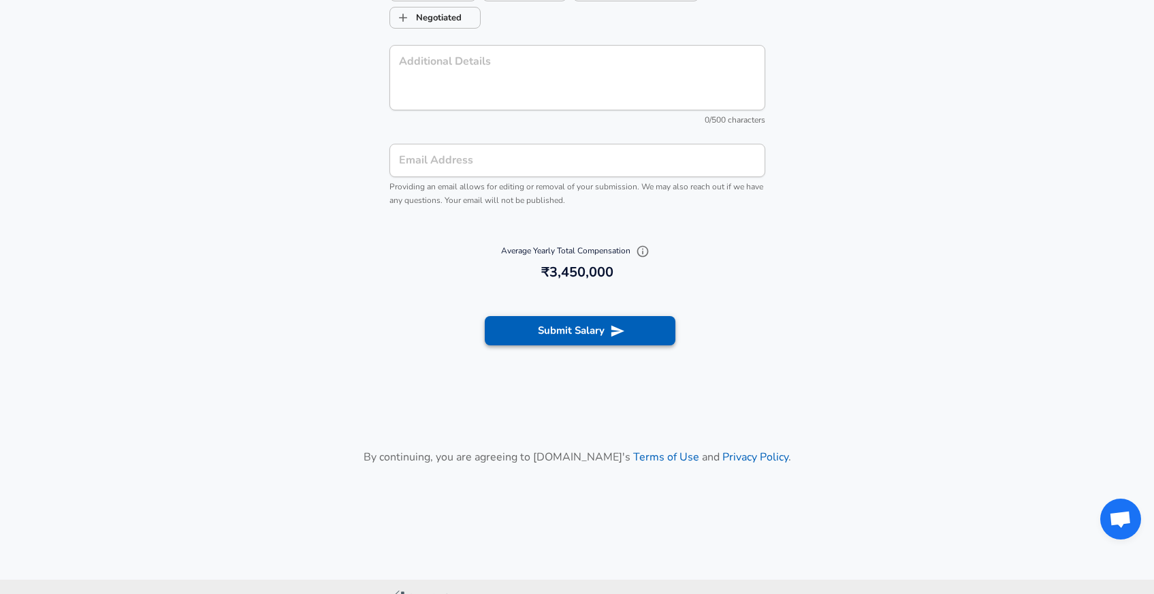
click at [601, 331] on button "Submit Salary" at bounding box center [580, 330] width 191 height 29
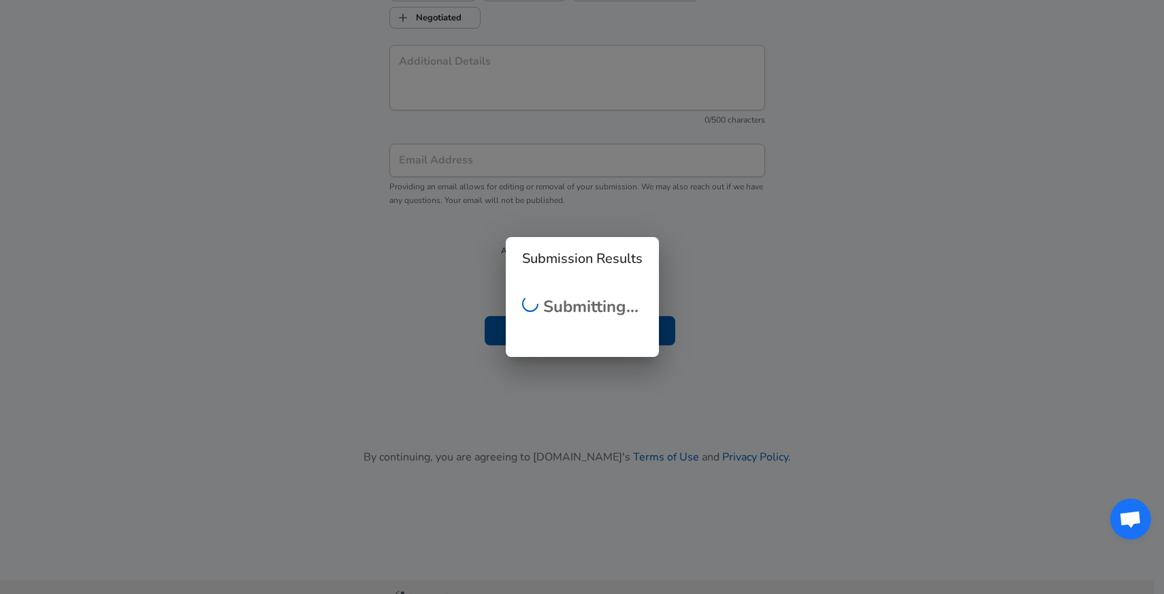
scroll to position [391, 0]
